Goal: Check status: Check status

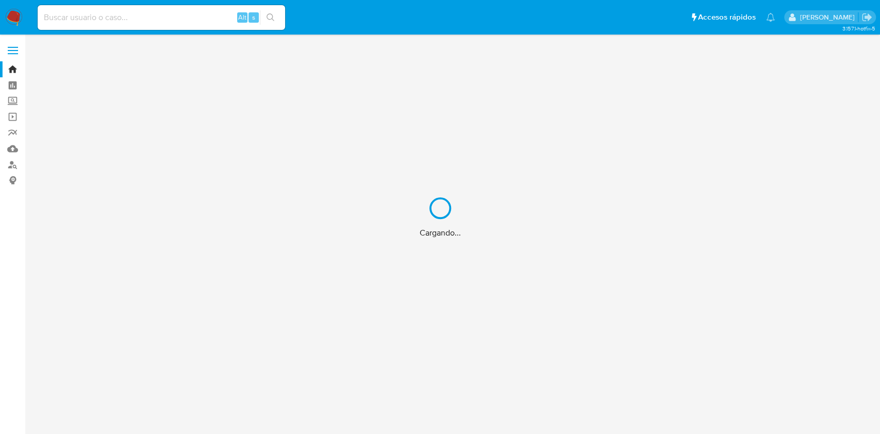
drag, startPoint x: 98, startPoint y: 7, endPoint x: 103, endPoint y: 16, distance: 10.6
click at [99, 10] on div "Cargando..." at bounding box center [440, 217] width 880 height 434
click at [103, 16] on div "Cargando..." at bounding box center [440, 217] width 880 height 434
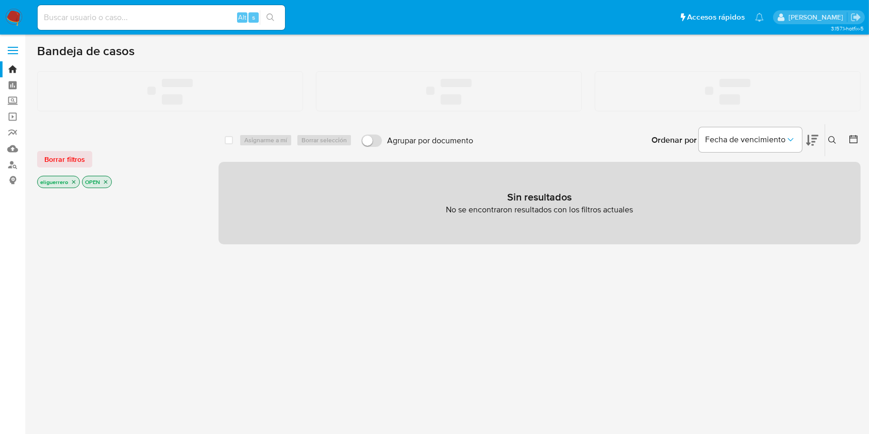
click at [103, 11] on input at bounding box center [162, 17] width 248 height 13
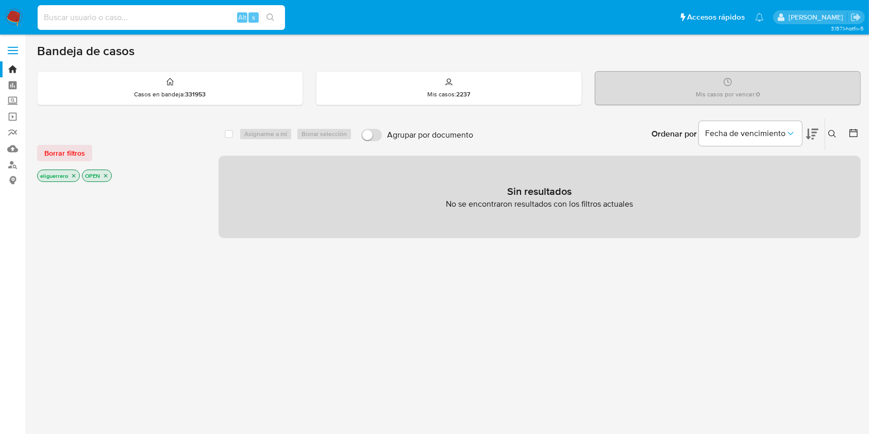
paste input "1022371308"
type input "1022371308"
click at [267, 19] on icon "search-icon" at bounding box center [271, 17] width 8 height 8
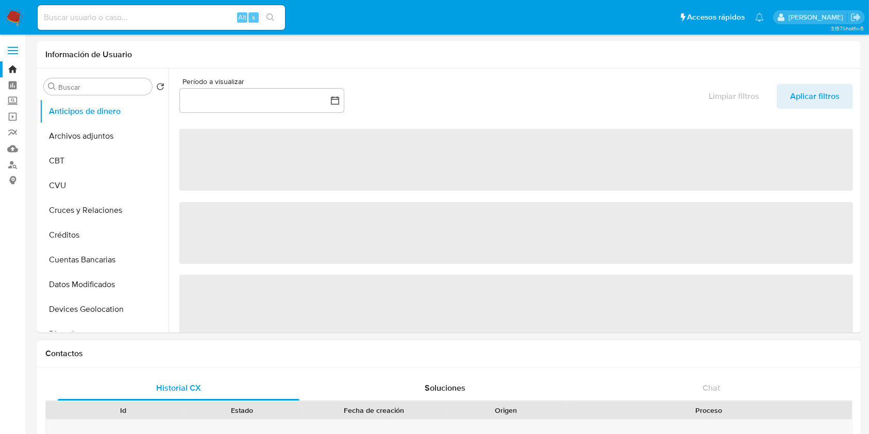
select select "10"
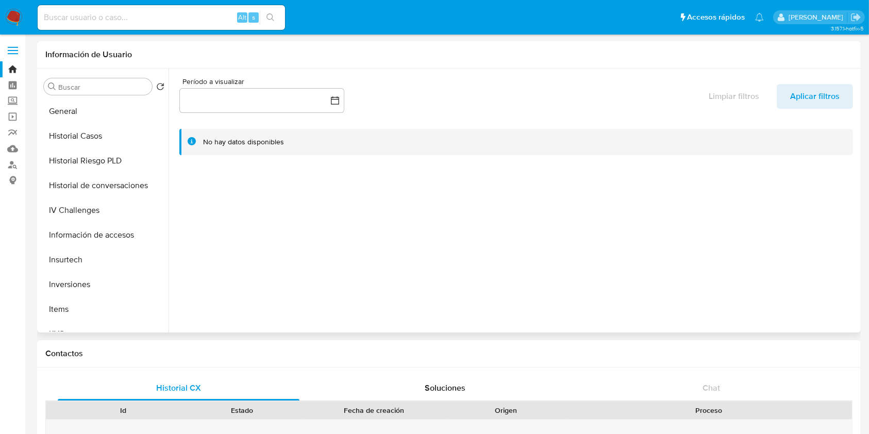
scroll to position [485, 0]
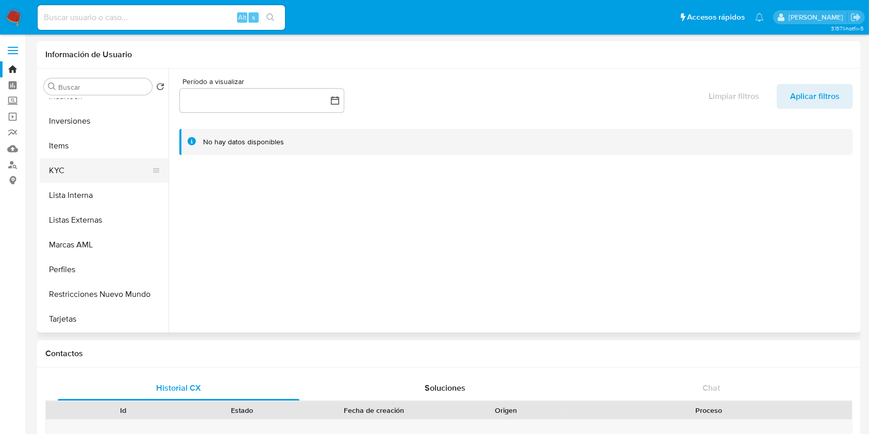
click at [75, 171] on button "KYC" at bounding box center [100, 170] width 121 height 25
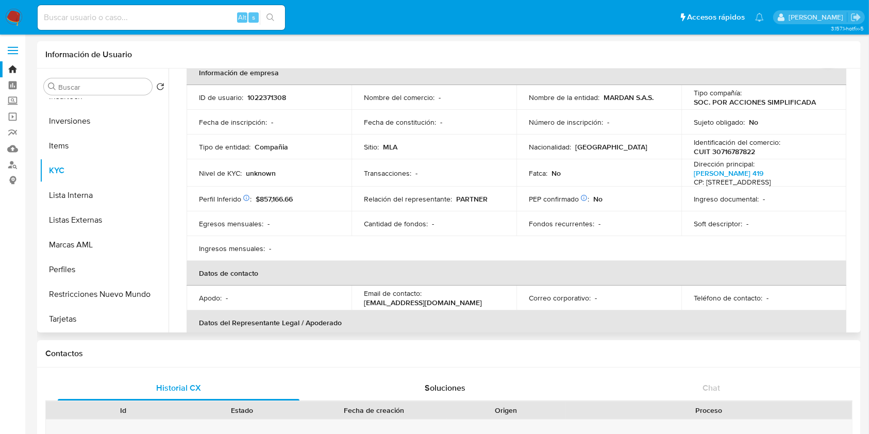
scroll to position [137, 0]
